Goal: Task Accomplishment & Management: Use online tool/utility

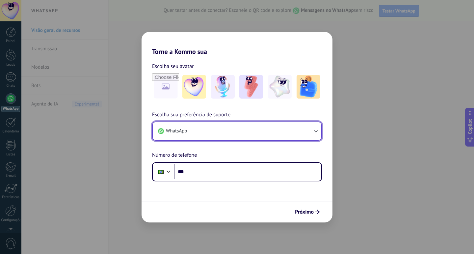
click at [226, 133] on button "WhatsApp" at bounding box center [237, 131] width 168 height 18
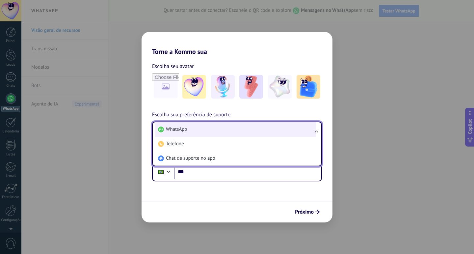
click at [222, 129] on li "WhatsApp" at bounding box center [235, 129] width 160 height 14
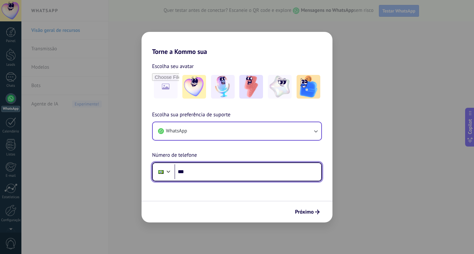
click at [212, 175] on input "***" at bounding box center [247, 171] width 147 height 15
click at [207, 170] on input "***" at bounding box center [247, 171] width 147 height 15
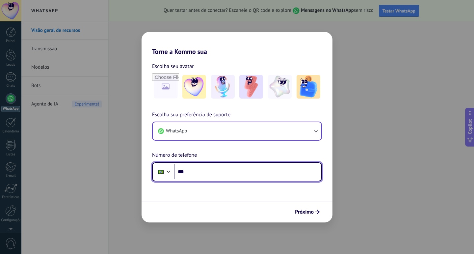
click at [206, 169] on input "***" at bounding box center [247, 171] width 147 height 15
drag, startPoint x: 247, startPoint y: 174, endPoint x: 200, endPoint y: 170, distance: 46.5
click at [200, 170] on input "**********" at bounding box center [247, 171] width 147 height 15
type input "**********"
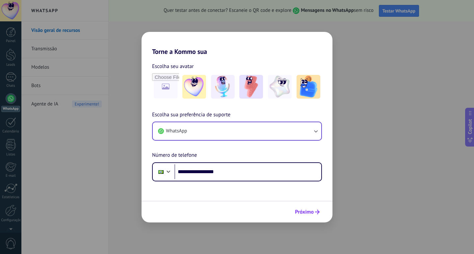
click at [313, 210] on span "Próximo" at bounding box center [304, 212] width 19 height 5
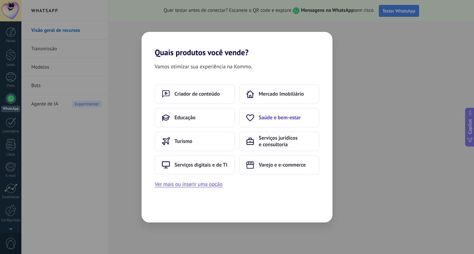
click at [280, 118] on span "Saúde e bem-estar" at bounding box center [280, 117] width 42 height 7
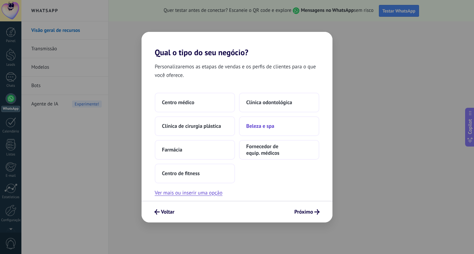
click at [256, 127] on span "Beleza e spa" at bounding box center [260, 126] width 28 height 7
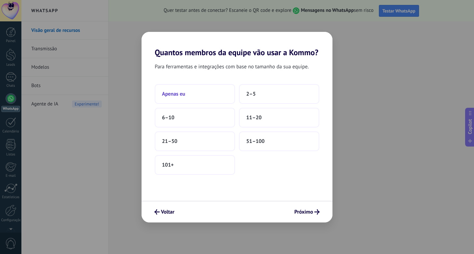
click at [187, 97] on button "Apenas eu" at bounding box center [195, 94] width 80 height 20
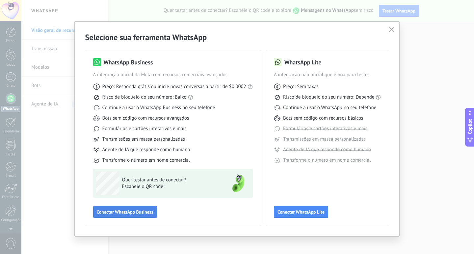
click at [102, 215] on button "Conectar WhatsApp Business" at bounding box center [125, 212] width 64 height 12
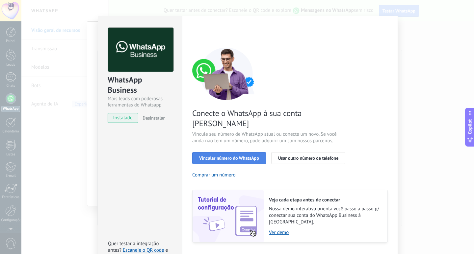
scroll to position [16, 0]
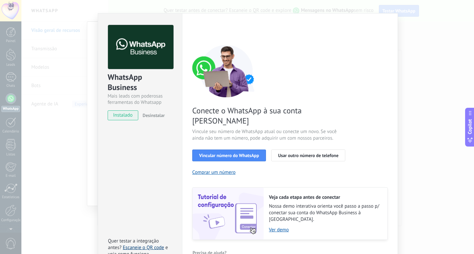
click at [149, 245] on link "Escaneie o QR code" at bounding box center [143, 248] width 41 height 6
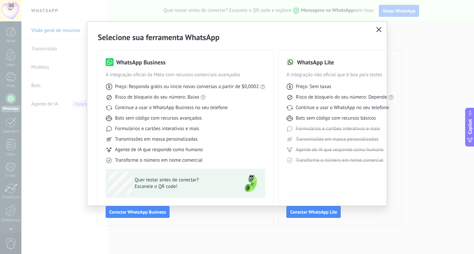
click at [379, 30] on use "button" at bounding box center [378, 29] width 5 height 5
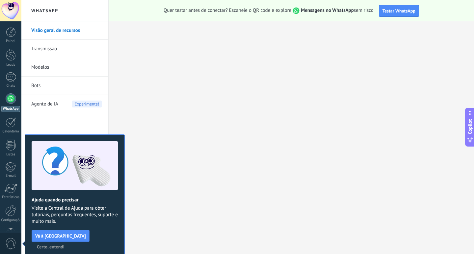
click at [12, 105] on link "WhatsApp" at bounding box center [10, 102] width 21 height 19
click at [9, 101] on div at bounding box center [11, 98] width 11 height 11
click at [4, 31] on link "Painel" at bounding box center [10, 35] width 21 height 16
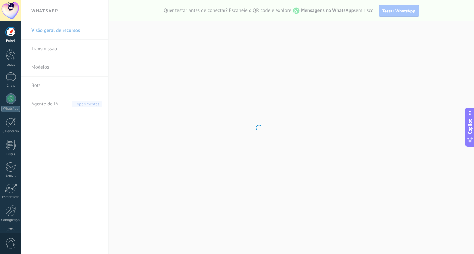
click at [11, 33] on div at bounding box center [11, 32] width 10 height 10
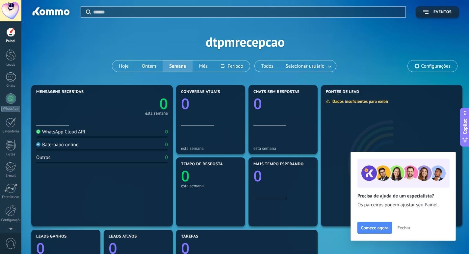
click at [406, 230] on span "Fechar" at bounding box center [403, 228] width 13 height 5
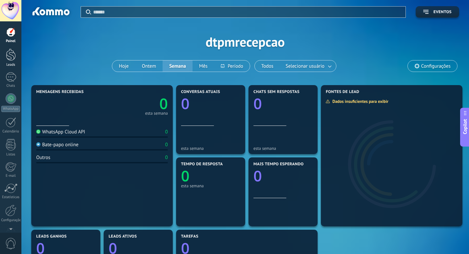
click at [12, 53] on div at bounding box center [11, 55] width 10 height 12
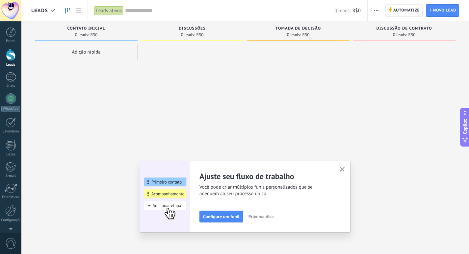
click at [345, 168] on icon "button" at bounding box center [342, 169] width 5 height 5
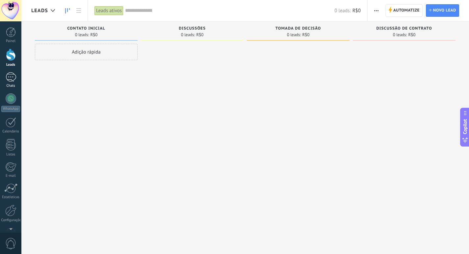
click at [13, 77] on div at bounding box center [11, 77] width 11 height 10
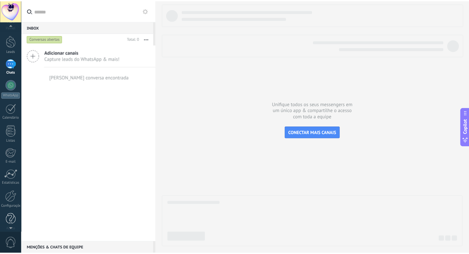
scroll to position [19, 0]
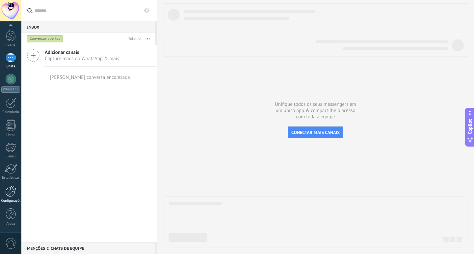
click at [13, 196] on div at bounding box center [10, 191] width 11 height 12
